Goal: Find specific page/section

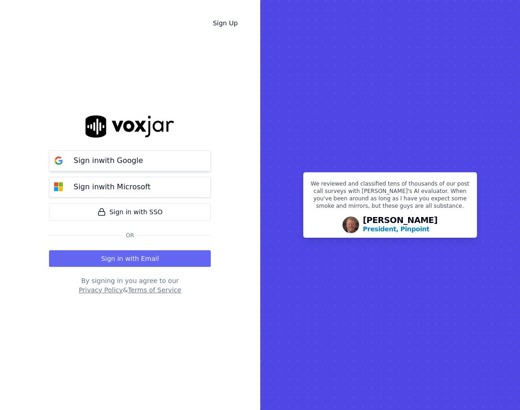
click at [184, 159] on button "Sign in with Google" at bounding box center [130, 161] width 162 height 21
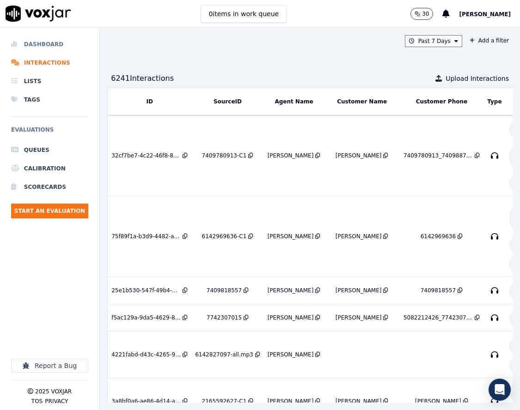
click at [38, 37] on li "Dashboard" at bounding box center [49, 44] width 77 height 18
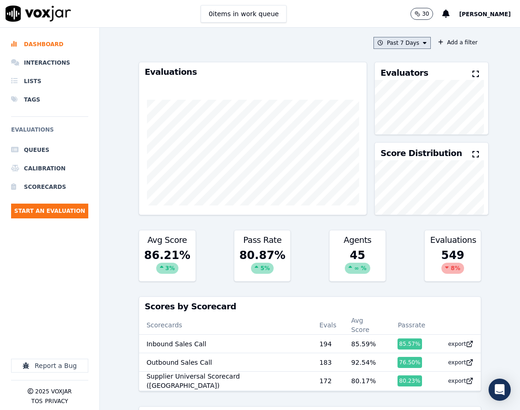
click at [423, 42] on icon at bounding box center [425, 43] width 4 height 6
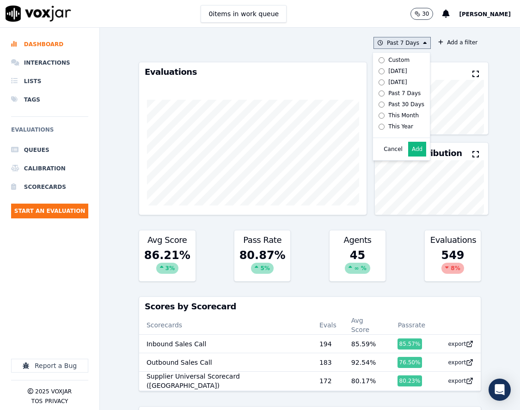
click at [396, 60] on div "Custom" at bounding box center [398, 59] width 21 height 7
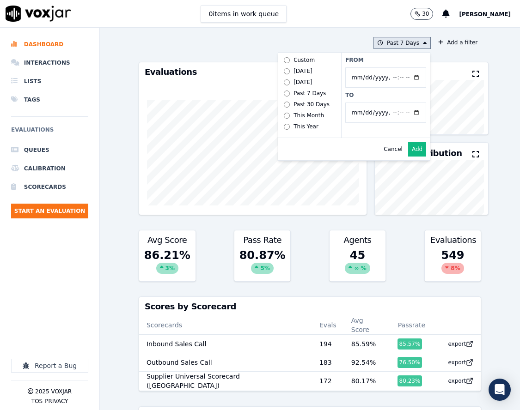
click at [405, 76] on input "From" at bounding box center [385, 77] width 81 height 20
type input "[DATE]T00:00"
click at [394, 63] on label "From" at bounding box center [385, 59] width 81 height 7
click at [394, 67] on input "From" at bounding box center [385, 77] width 81 height 20
click at [413, 156] on button "Add" at bounding box center [417, 149] width 18 height 15
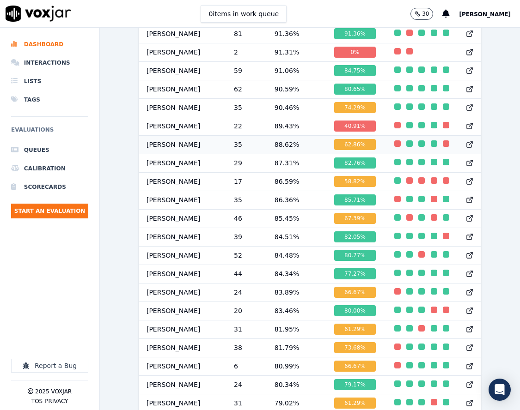
scroll to position [924, 0]
